Goal: Book appointment/travel/reservation

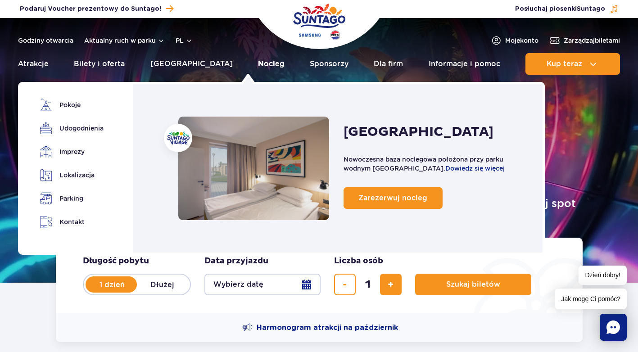
click at [258, 63] on link "Nocleg" at bounding box center [271, 64] width 27 height 22
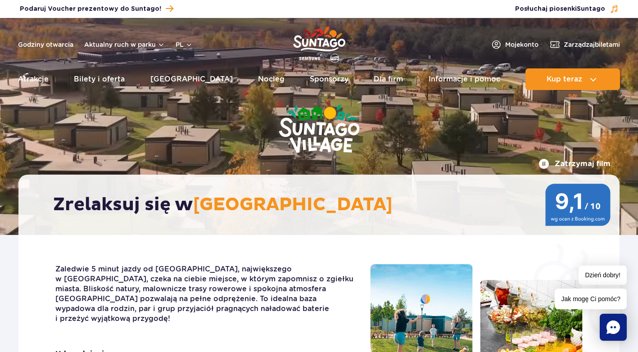
scroll to position [45, 0]
